Goal: Navigation & Orientation: Find specific page/section

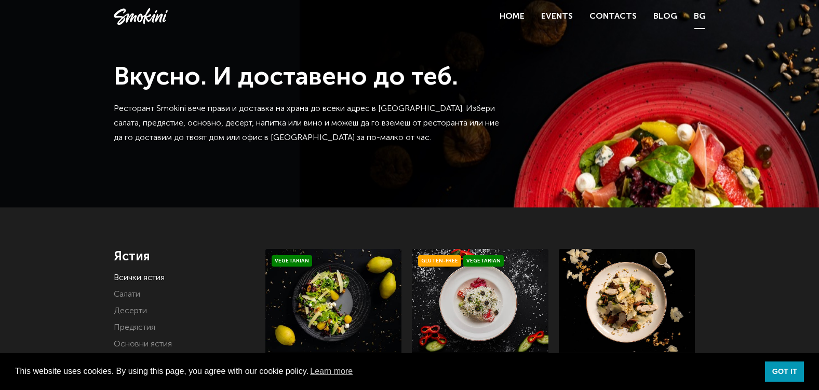
click at [701, 16] on link "BG" at bounding box center [699, 16] width 12 height 15
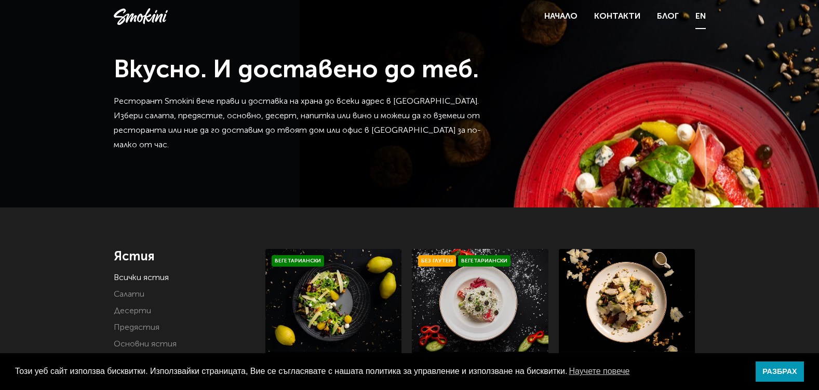
click at [703, 18] on link "EN" at bounding box center [700, 16] width 10 height 15
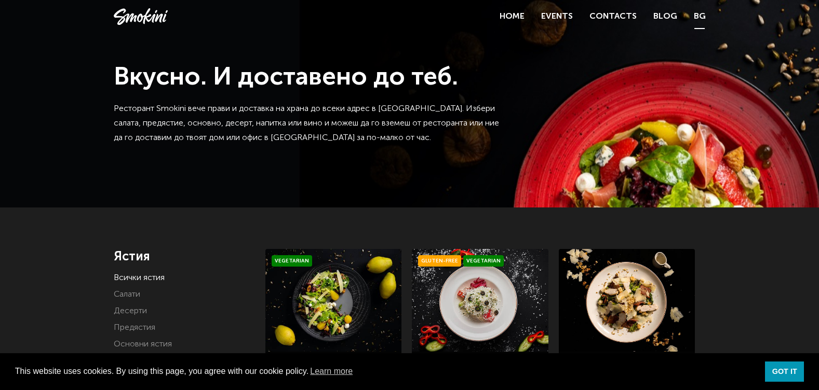
click at [701, 18] on link "BG" at bounding box center [699, 16] width 12 height 15
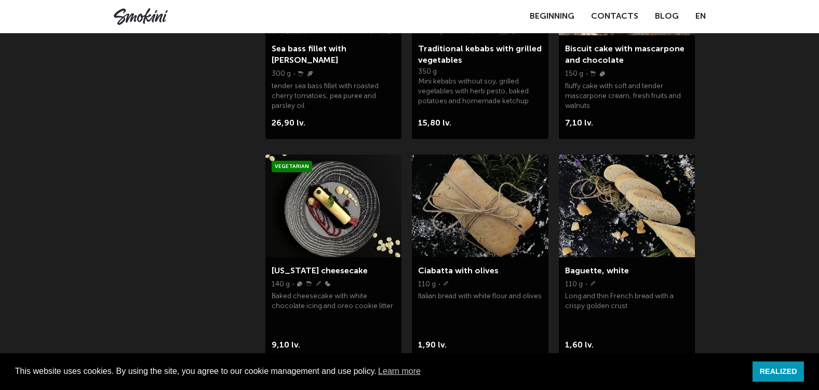
scroll to position [882, 0]
